Goal: Task Accomplishment & Management: Manage account settings

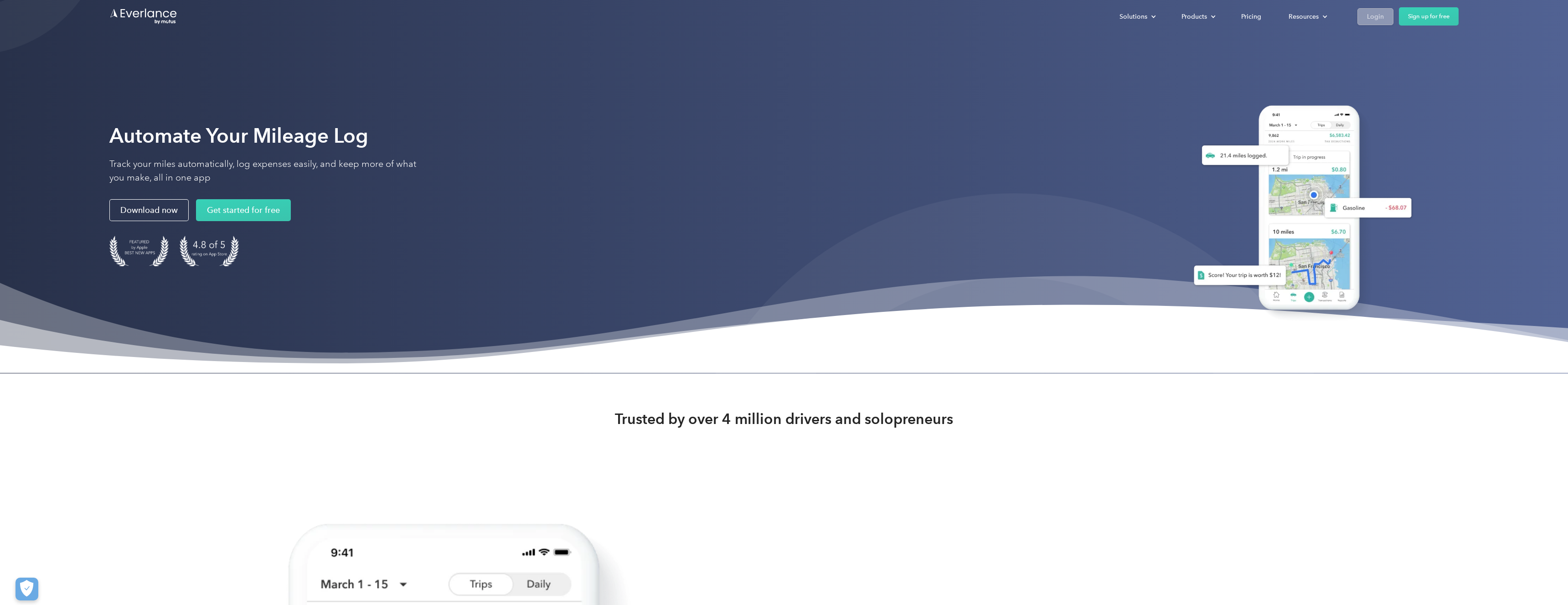
click at [1380, 18] on div "Login" at bounding box center [1376, 16] width 17 height 12
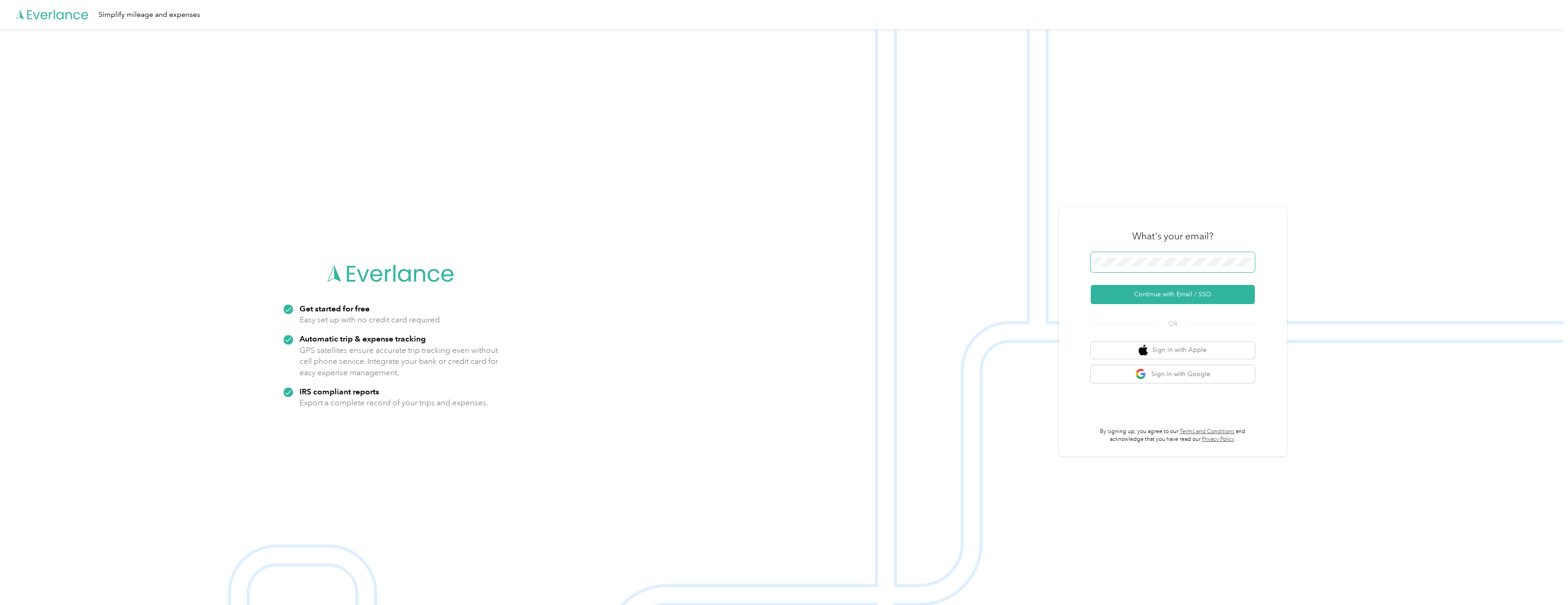
click at [1161, 255] on span at bounding box center [1173, 262] width 164 height 20
click at [1158, 289] on button "Continue with Email / SSO" at bounding box center [1173, 294] width 164 height 19
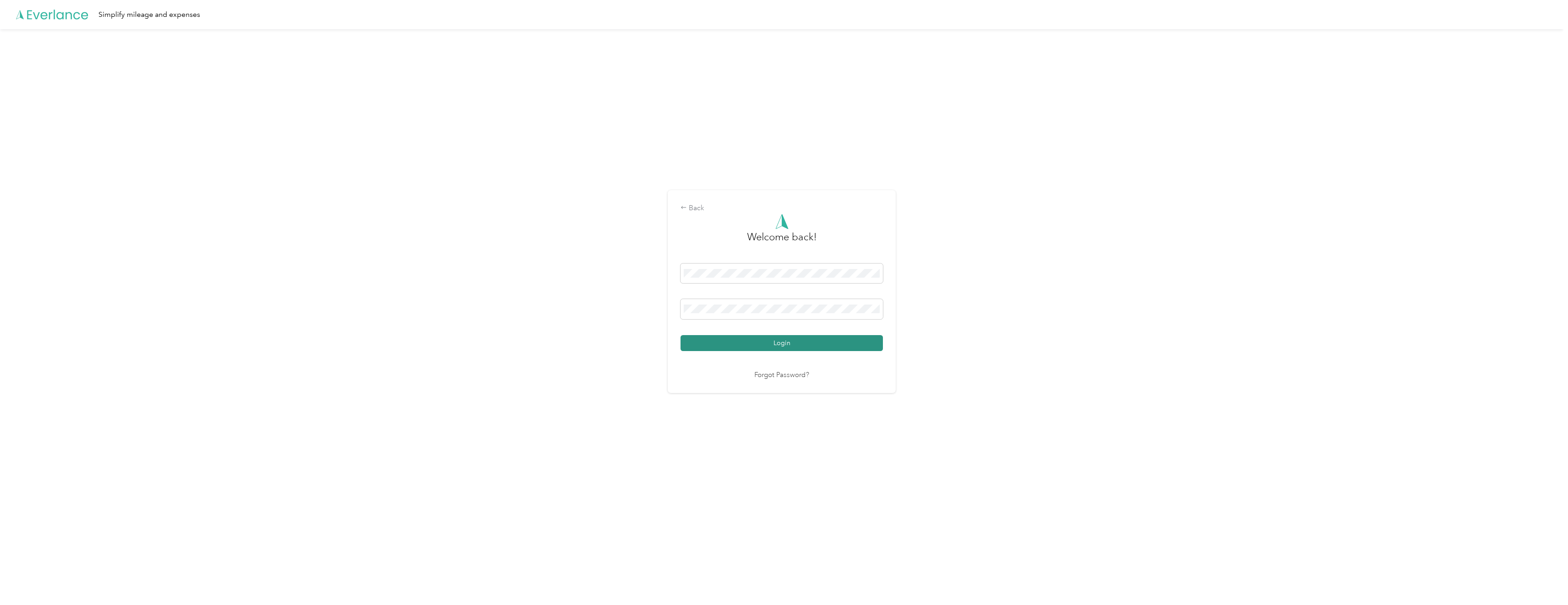
click at [806, 344] on button "Login" at bounding box center [782, 343] width 202 height 16
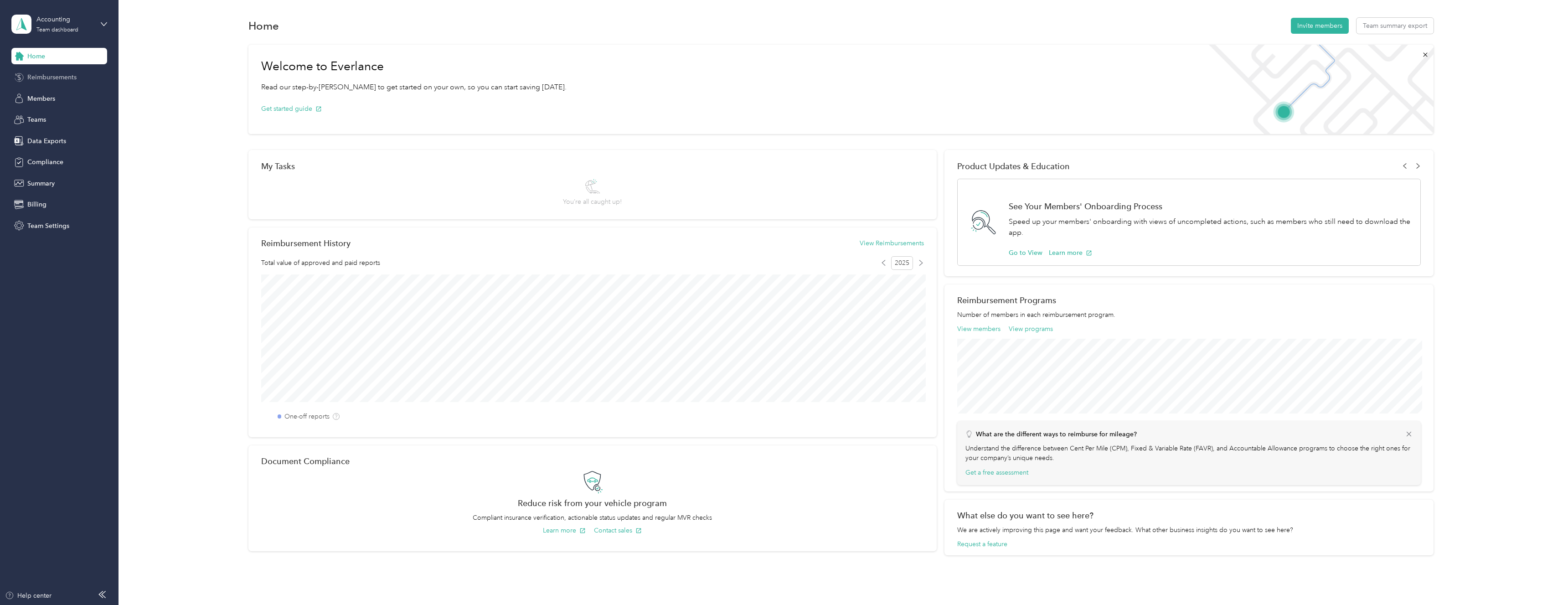
click at [61, 75] on span "Reimbursements" at bounding box center [52, 77] width 49 height 10
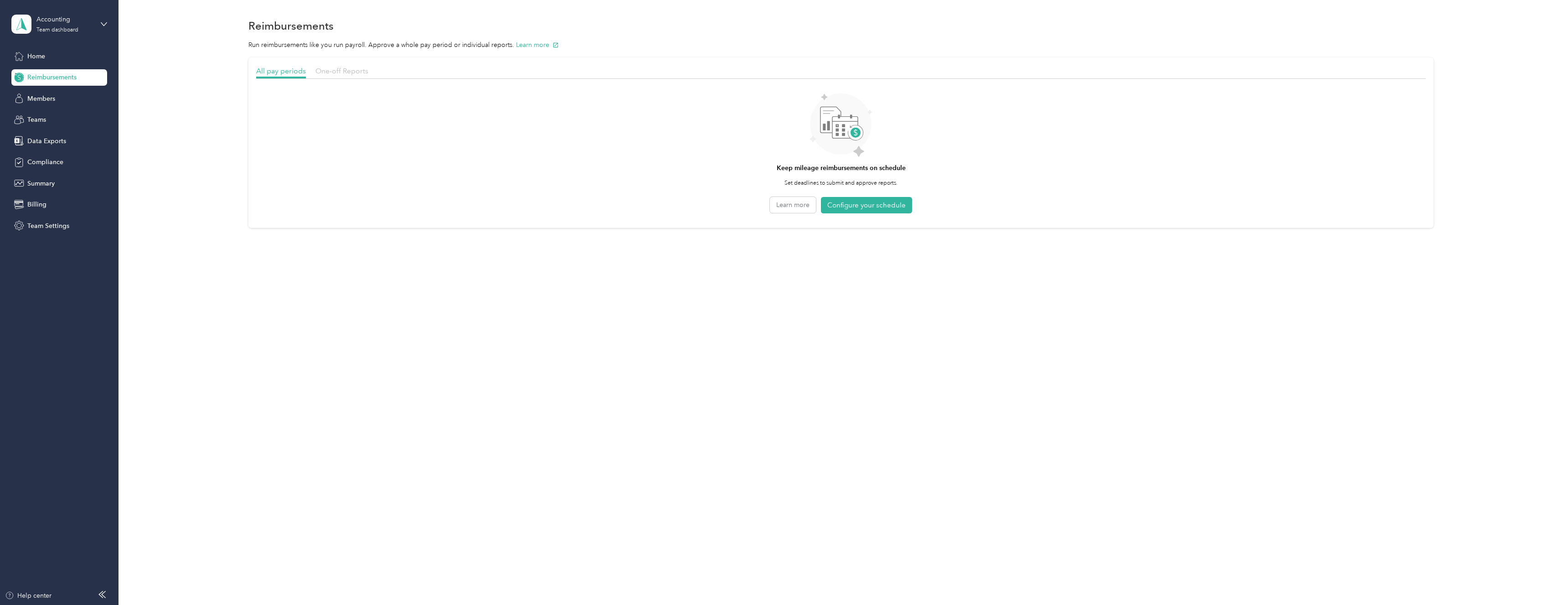
click at [343, 71] on span "One-off Reports" at bounding box center [341, 71] width 53 height 9
click at [47, 182] on span "Summary" at bounding box center [41, 184] width 27 height 10
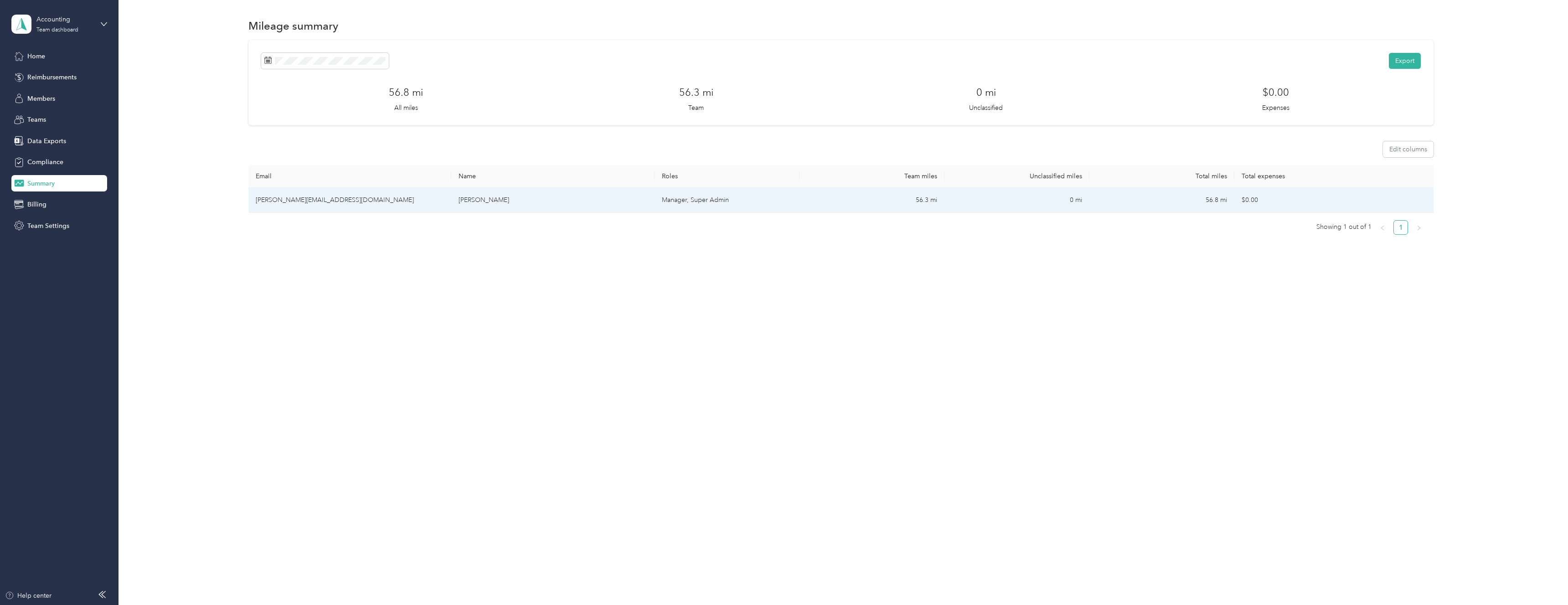
click at [348, 206] on td "[PERSON_NAME][EMAIL_ADDRESS][DOMAIN_NAME]" at bounding box center [349, 200] width 203 height 25
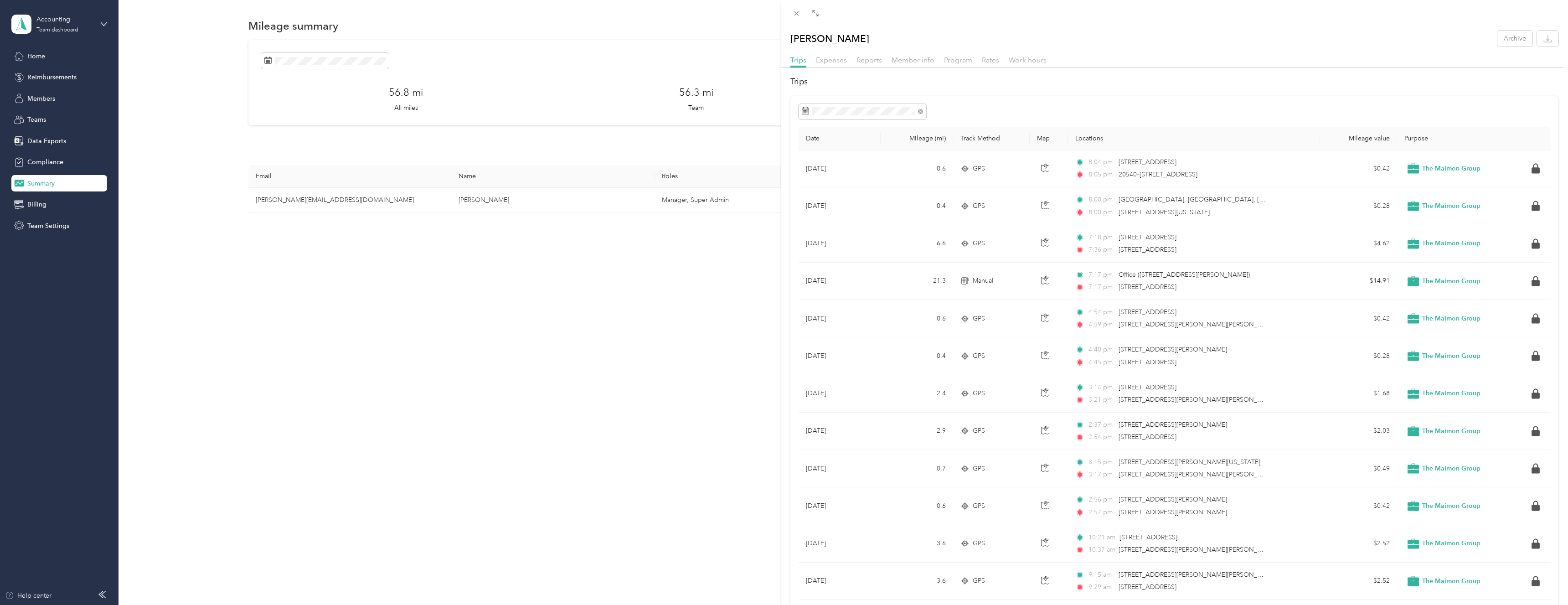
click at [41, 117] on div "[PERSON_NAME] Archive Trips Expenses Reports Member info Program Rates Work hou…" at bounding box center [784, 302] width 1568 height 605
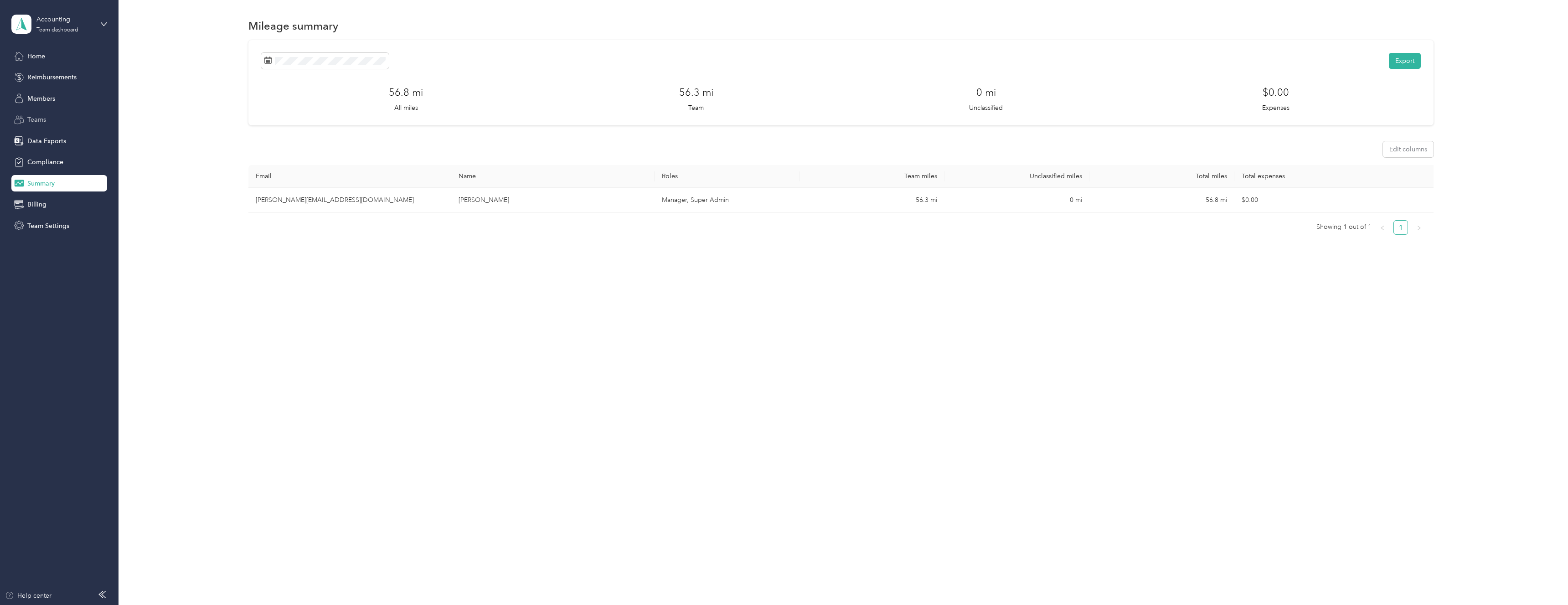
click at [34, 119] on span "Teams" at bounding box center [37, 120] width 19 height 10
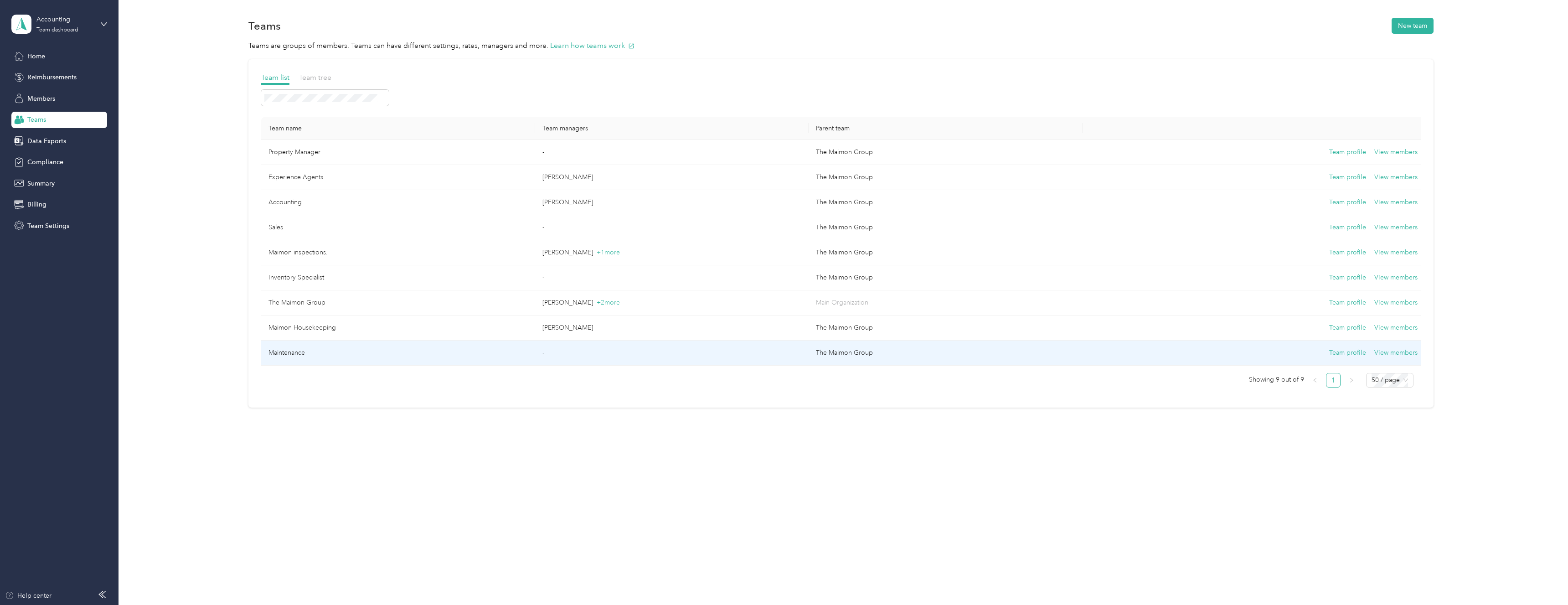
click at [460, 352] on td "Maintenance" at bounding box center [398, 352] width 274 height 25
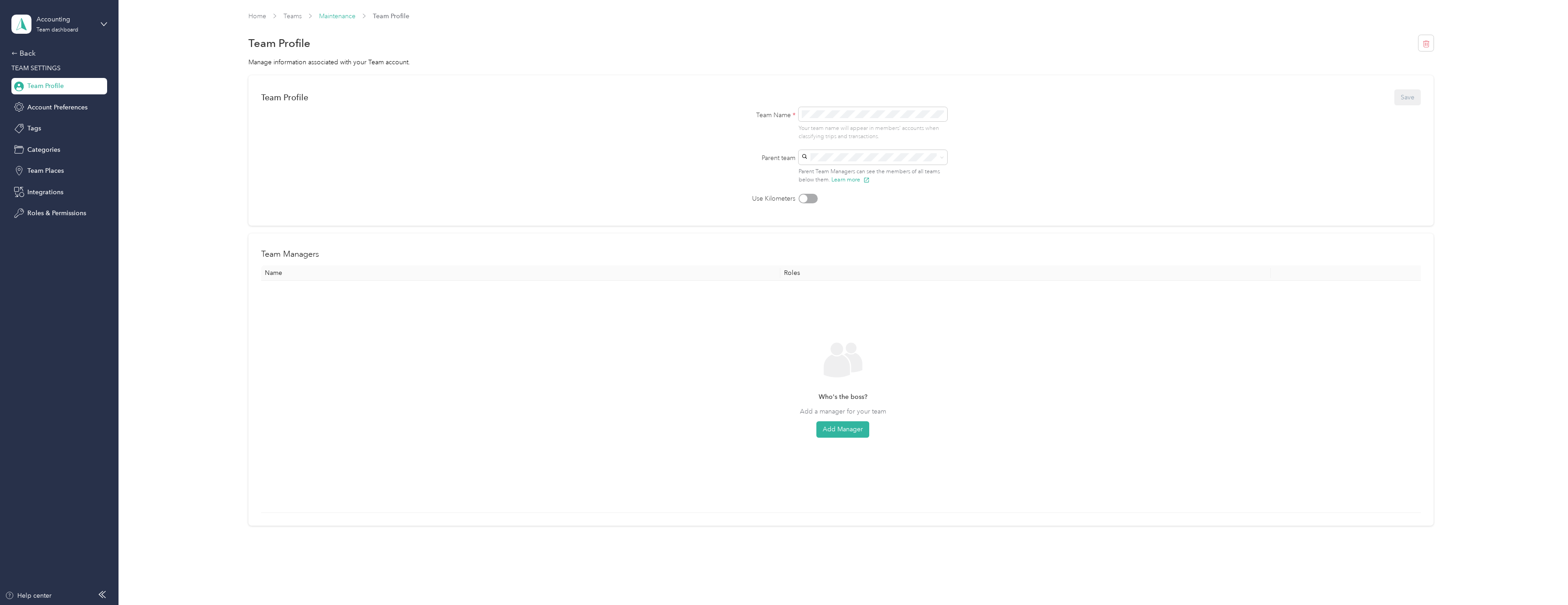
click at [344, 16] on link "Maintenance" at bounding box center [337, 16] width 37 height 8
click at [299, 19] on link "Teams" at bounding box center [293, 16] width 18 height 8
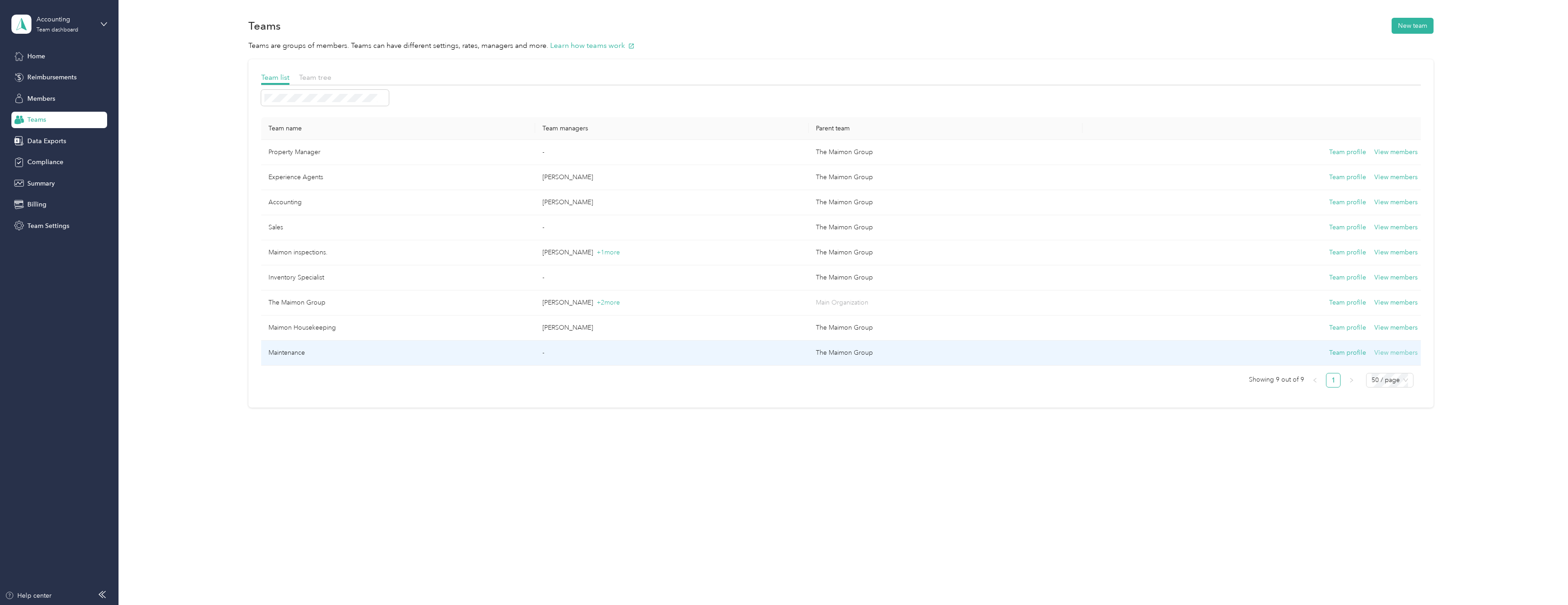
click at [1401, 353] on button "View members" at bounding box center [1396, 352] width 43 height 10
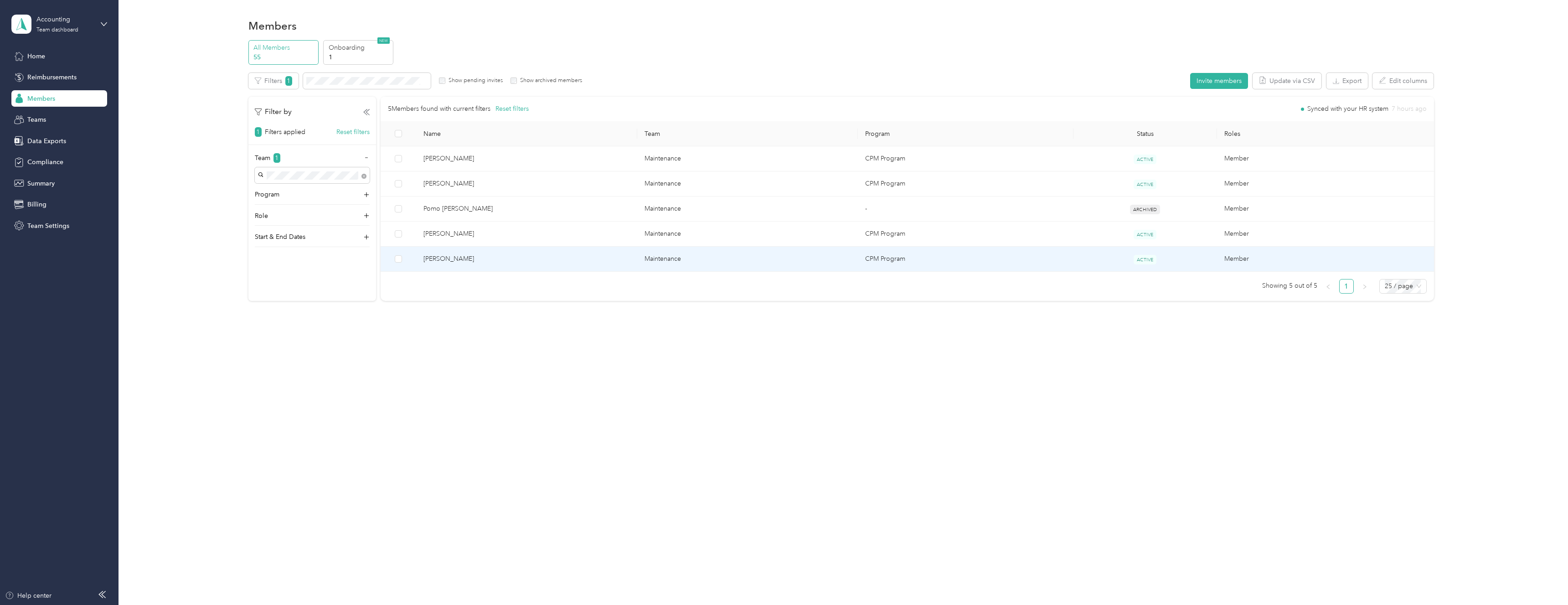
click at [856, 261] on td "Maintenance" at bounding box center [747, 259] width 221 height 25
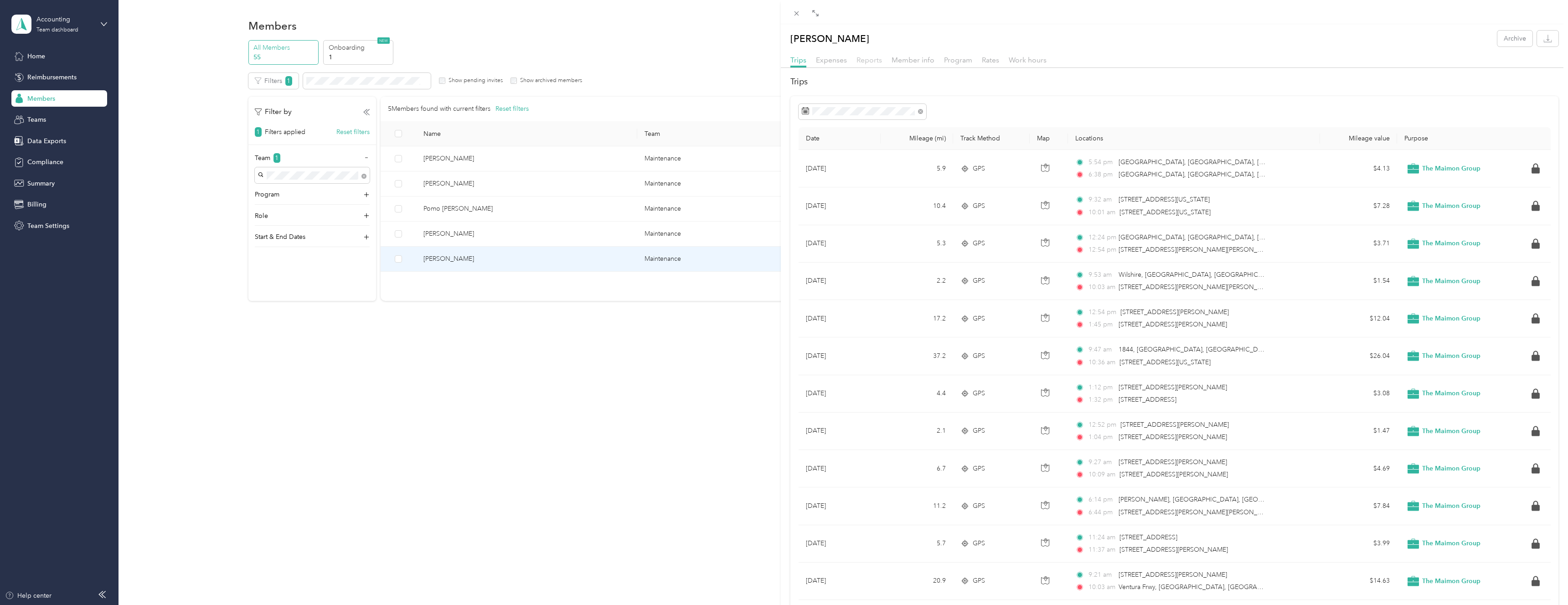
click at [878, 61] on span "Reports" at bounding box center [869, 60] width 26 height 9
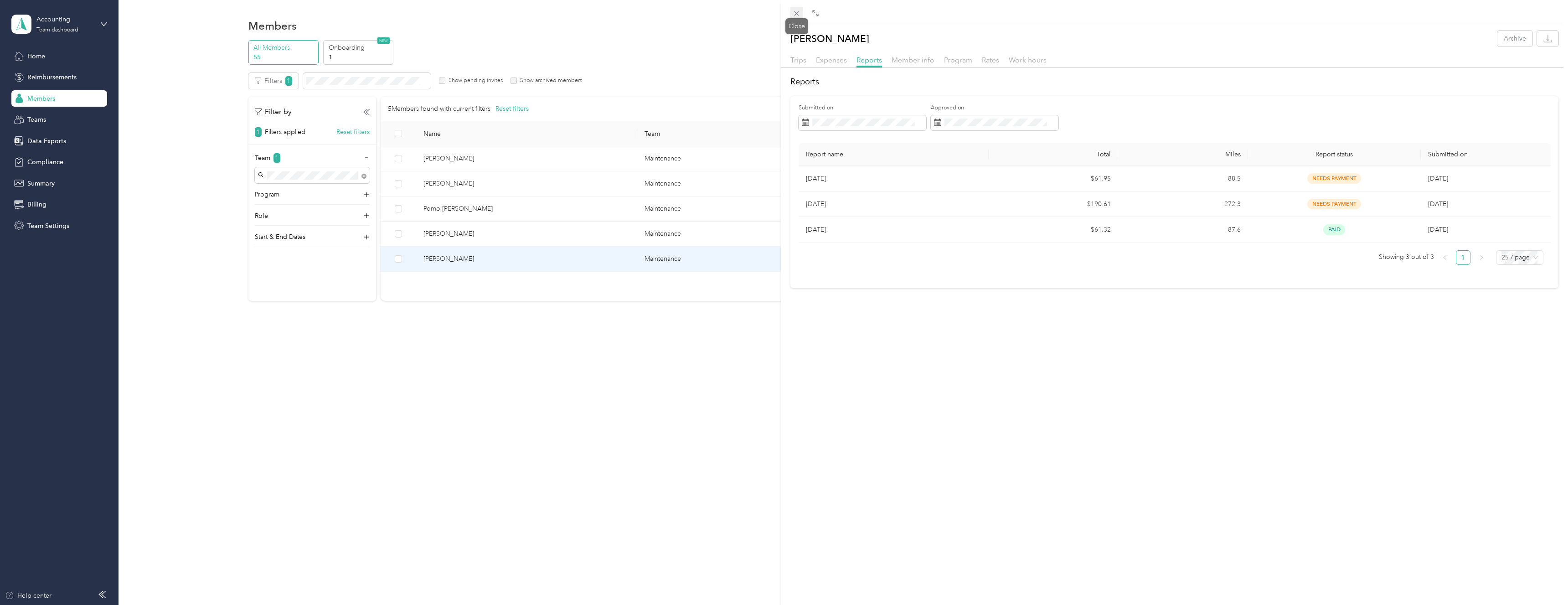
click at [799, 13] on icon at bounding box center [796, 13] width 8 height 8
